Goal: Task Accomplishment & Management: Use online tool/utility

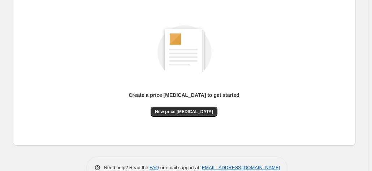
scroll to position [99, 0]
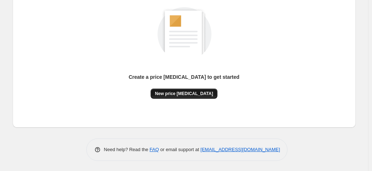
click at [180, 94] on span "New price change job" at bounding box center [184, 94] width 58 height 6
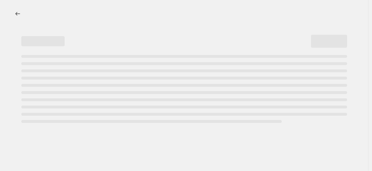
select select "percentage"
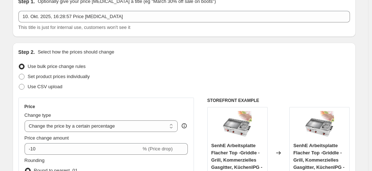
scroll to position [72, 0]
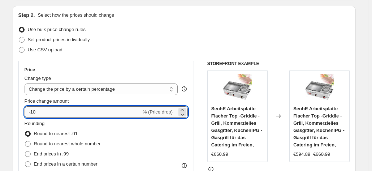
click at [51, 106] on input "-10" at bounding box center [83, 112] width 117 height 12
type input "-1"
type input "-25"
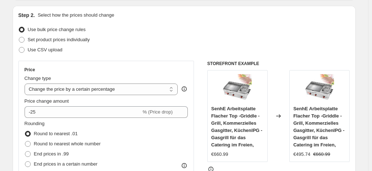
click at [173, 148] on div "Rounding Round to nearest .01 Round to nearest whole number End prices in .99 E…" at bounding box center [107, 144] width 164 height 49
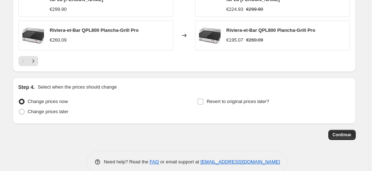
scroll to position [577, 0]
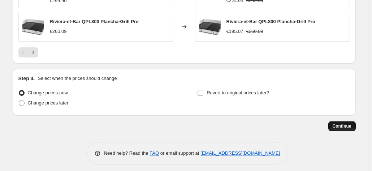
click at [346, 125] on span "Continue" at bounding box center [341, 126] width 19 height 6
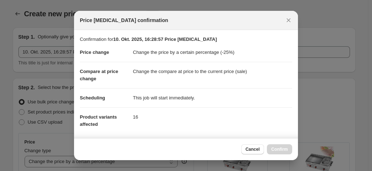
scroll to position [0, 0]
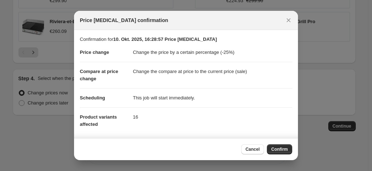
click at [281, 148] on span "Confirm" at bounding box center [279, 149] width 17 height 6
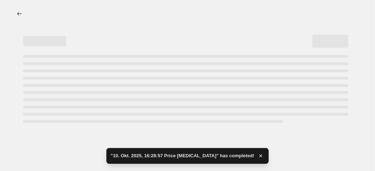
select select "percentage"
